Goal: Task Accomplishment & Management: Complete application form

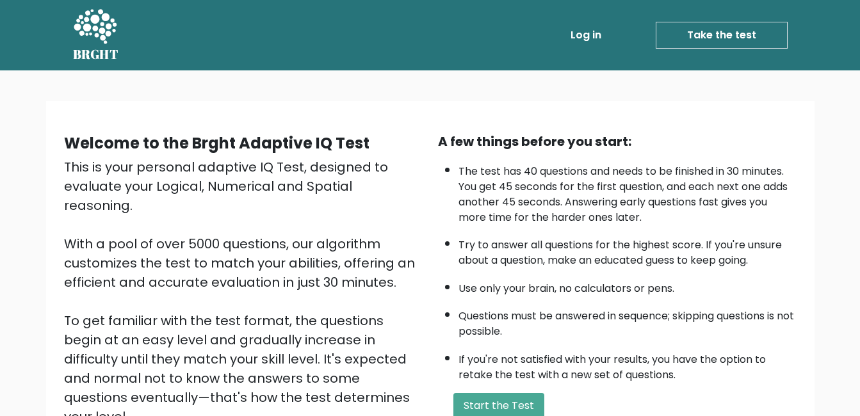
scroll to position [64, 0]
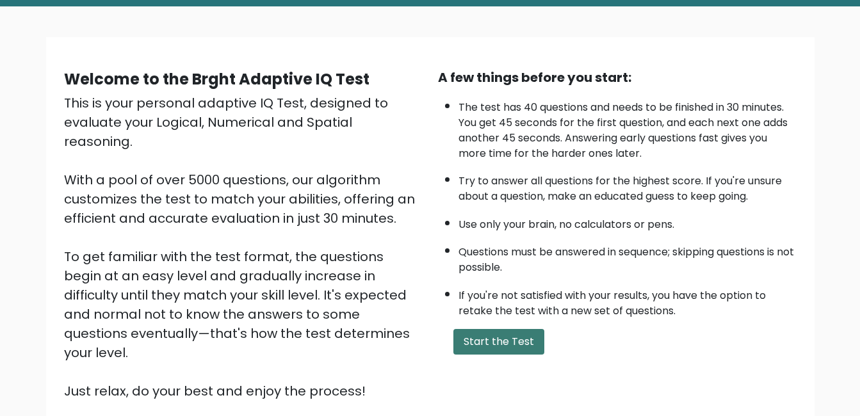
click at [502, 349] on button "Start the Test" at bounding box center [499, 342] width 91 height 26
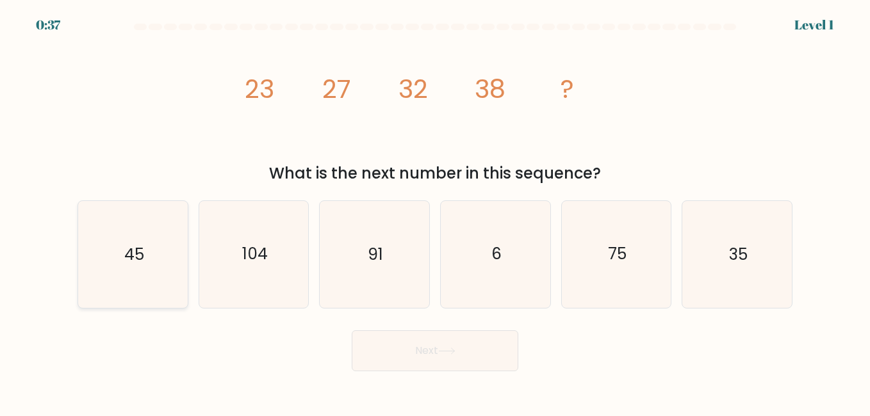
click at [124, 269] on icon "45" at bounding box center [132, 254] width 106 height 106
click at [435, 211] on input "a. 45" at bounding box center [435, 209] width 1 height 3
radio input "true"
click at [430, 371] on button "Next" at bounding box center [435, 351] width 167 height 41
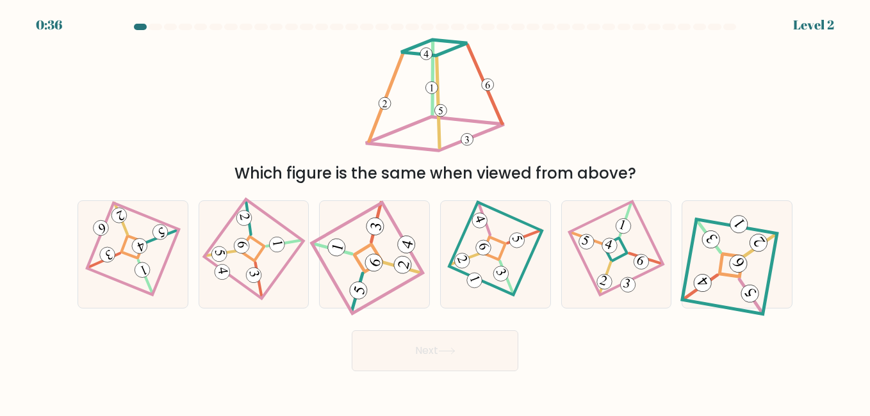
click at [422, 354] on button "Next" at bounding box center [435, 351] width 167 height 41
click at [553, 115] on div "Which figure is the same when viewed from above?" at bounding box center [435, 110] width 730 height 150
drag, startPoint x: 593, startPoint y: 256, endPoint x: 575, endPoint y: 261, distance: 17.9
click at [592, 256] on icon at bounding box center [616, 254] width 73 height 85
click at [436, 211] on input "e." at bounding box center [435, 209] width 1 height 3
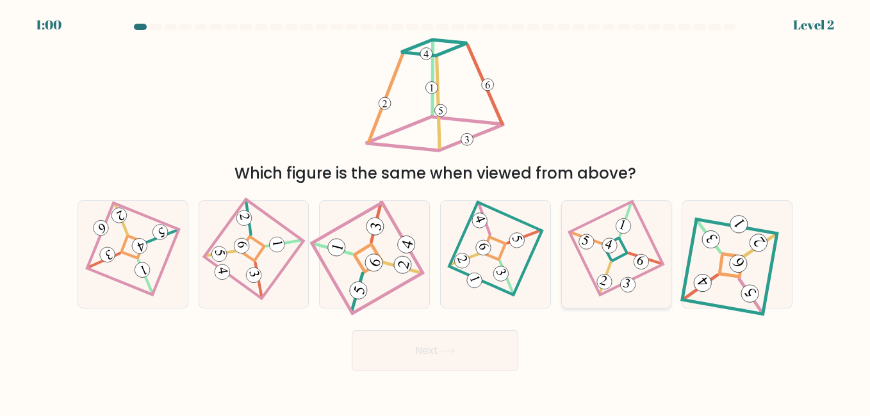
radio input "true"
click at [459, 348] on button "Next" at bounding box center [435, 351] width 167 height 41
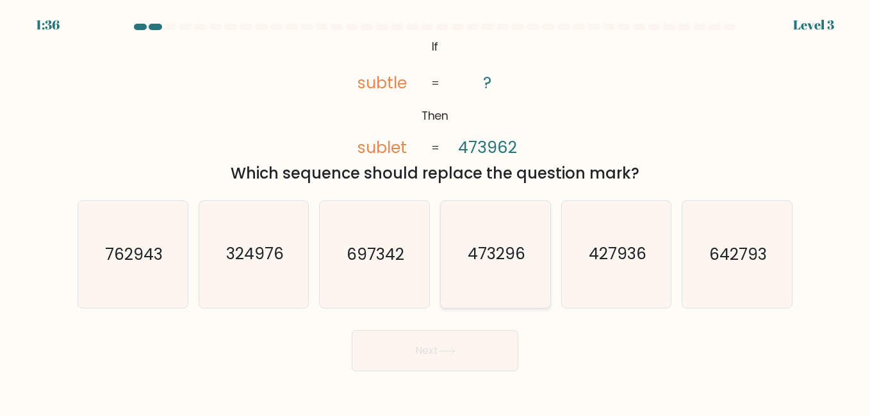
click at [514, 265] on text "473296" at bounding box center [497, 254] width 58 height 22
click at [436, 211] on input "d. 473296" at bounding box center [435, 209] width 1 height 3
radio input "true"
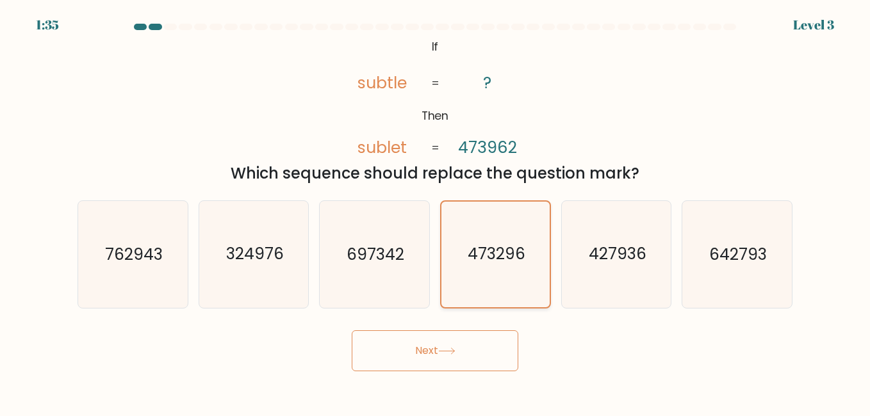
click at [492, 270] on icon "473296" at bounding box center [495, 254] width 105 height 105
click at [436, 211] on input "d. 473296" at bounding box center [435, 209] width 1 height 3
click at [435, 347] on button "Next" at bounding box center [435, 351] width 167 height 41
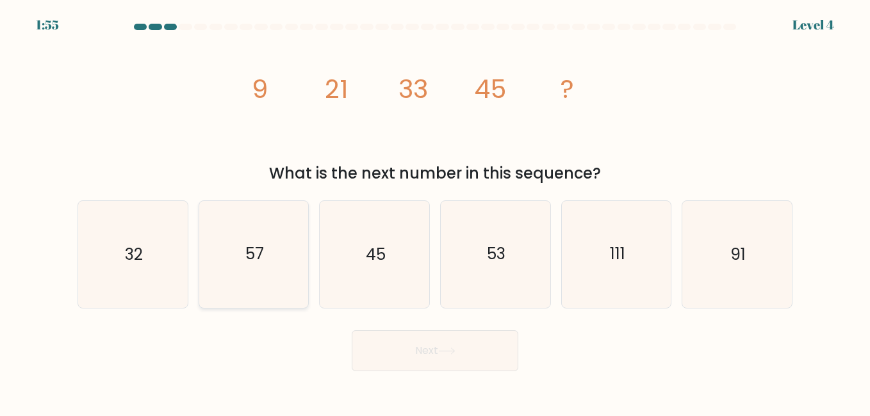
click at [281, 249] on icon "57" at bounding box center [254, 254] width 106 height 106
click at [435, 211] on input "b. 57" at bounding box center [435, 209] width 1 height 3
radio input "true"
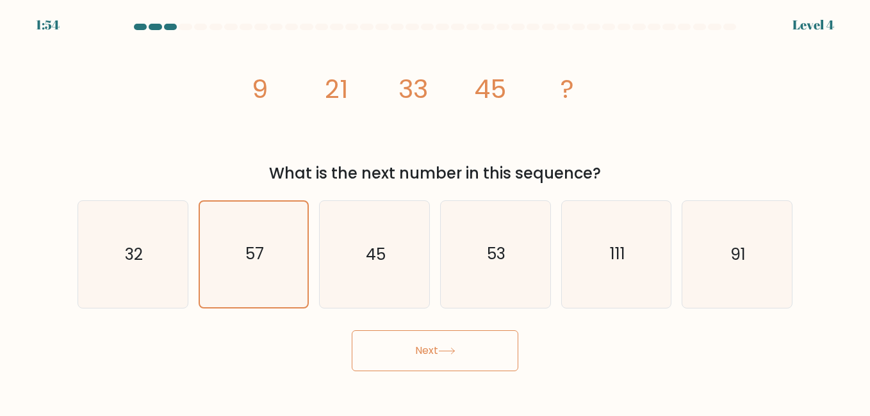
click at [439, 361] on button "Next" at bounding box center [435, 351] width 167 height 41
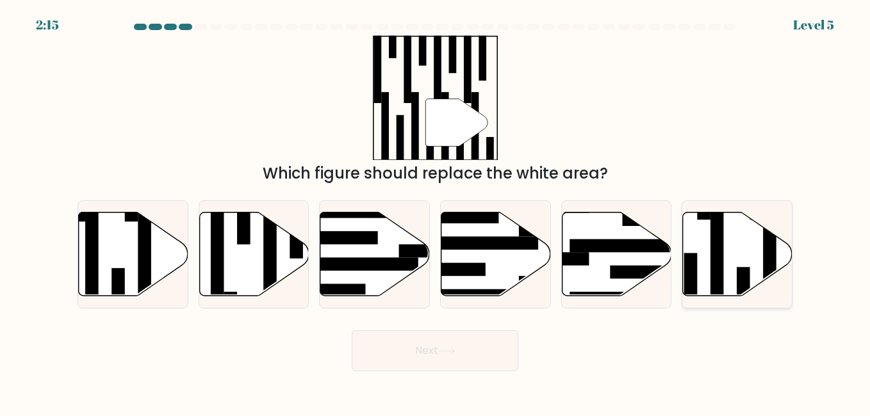
click at [741, 282] on rect at bounding box center [743, 293] width 13 height 53
click at [436, 211] on input "f." at bounding box center [435, 209] width 1 height 3
radio input "true"
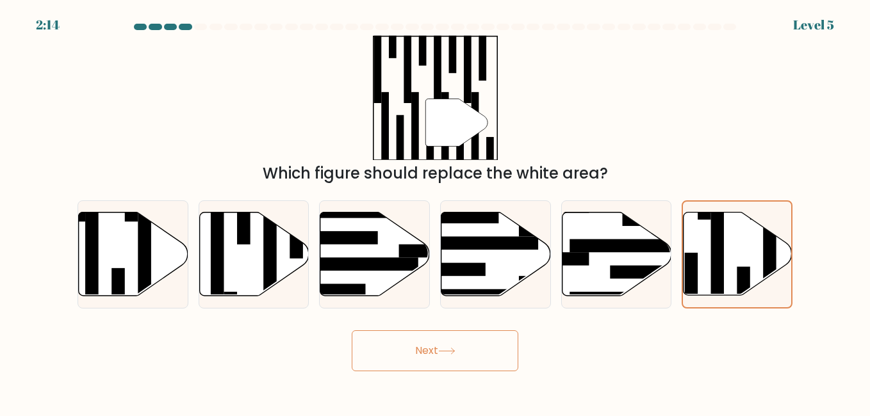
click at [493, 351] on button "Next" at bounding box center [435, 351] width 167 height 41
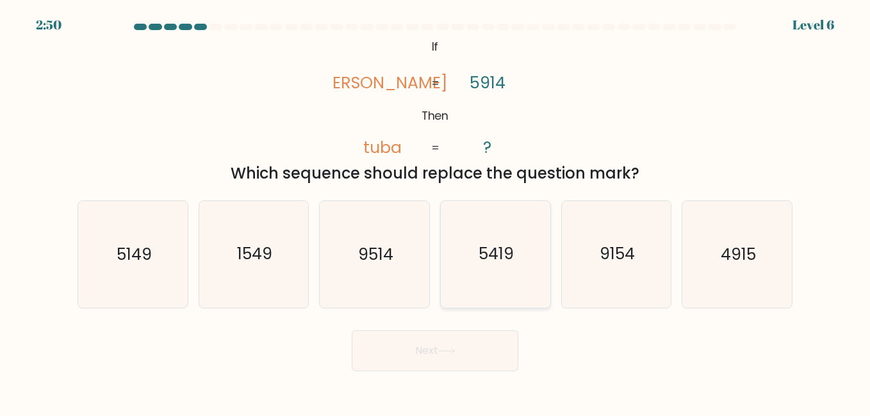
click at [500, 236] on icon "5419" at bounding box center [495, 254] width 106 height 106
click at [436, 211] on input "d. 5419" at bounding box center [435, 209] width 1 height 3
radio input "true"
click at [461, 345] on button "Next" at bounding box center [435, 351] width 167 height 41
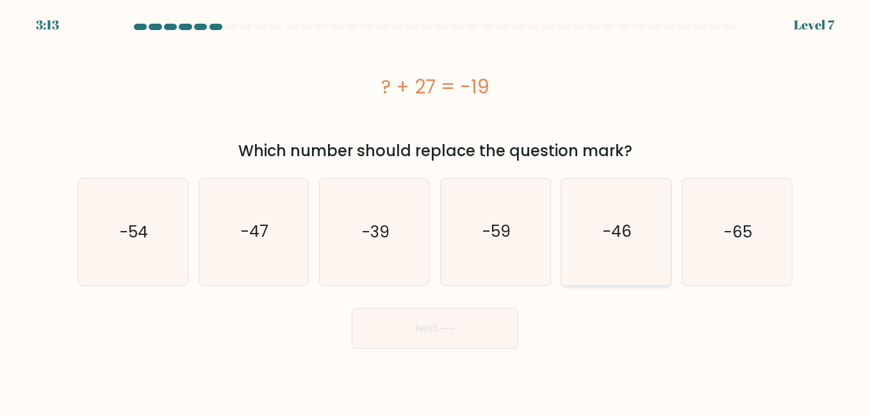
click at [612, 249] on icon "-46" at bounding box center [616, 232] width 106 height 106
click at [436, 211] on input "e. -46" at bounding box center [435, 209] width 1 height 3
radio input "true"
click at [437, 328] on button "Next" at bounding box center [435, 328] width 167 height 41
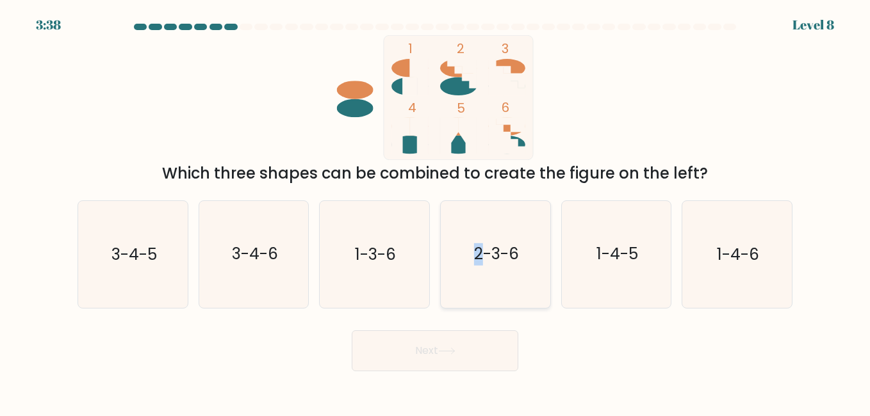
click at [478, 231] on icon "2-3-6" at bounding box center [495, 254] width 106 height 106
drag, startPoint x: 478, startPoint y: 231, endPoint x: 420, endPoint y: 359, distance: 141.3
click at [420, 359] on button "Next" at bounding box center [435, 351] width 167 height 41
click at [492, 275] on icon "2-3-6" at bounding box center [495, 254] width 106 height 106
click at [436, 211] on input "d. 2-3-6" at bounding box center [435, 209] width 1 height 3
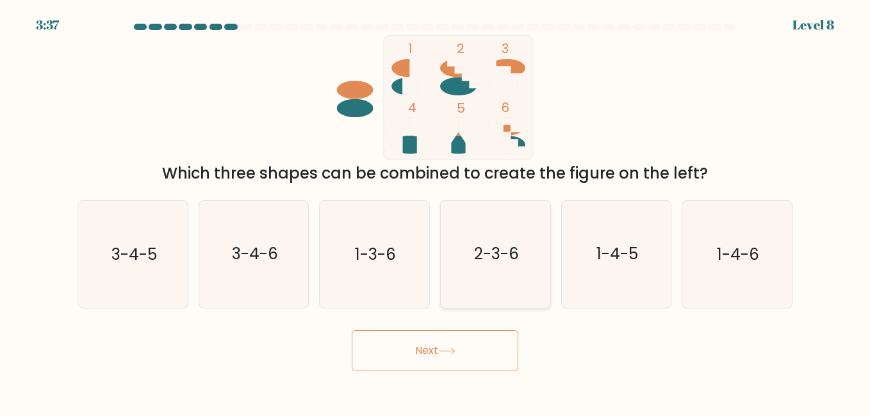
radio input "true"
click at [444, 347] on button "Next" at bounding box center [435, 351] width 167 height 41
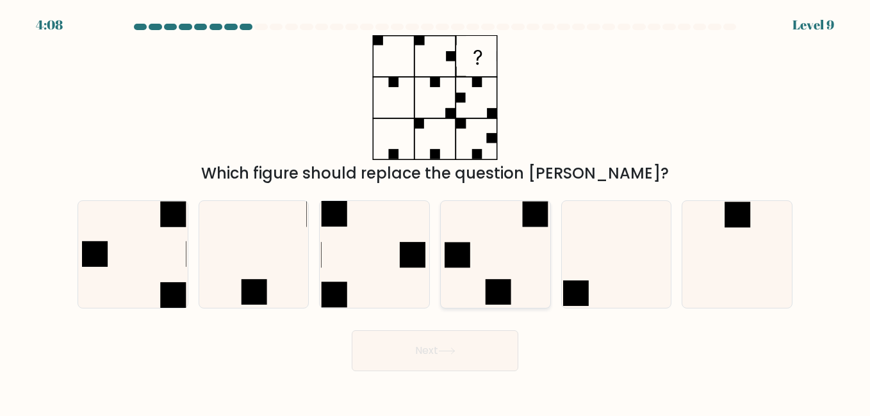
click at [512, 249] on icon at bounding box center [495, 254] width 106 height 106
click at [436, 211] on input "d." at bounding box center [435, 209] width 1 height 3
radio input "true"
click at [427, 361] on button "Next" at bounding box center [435, 351] width 167 height 41
